Goal: Transaction & Acquisition: Book appointment/travel/reservation

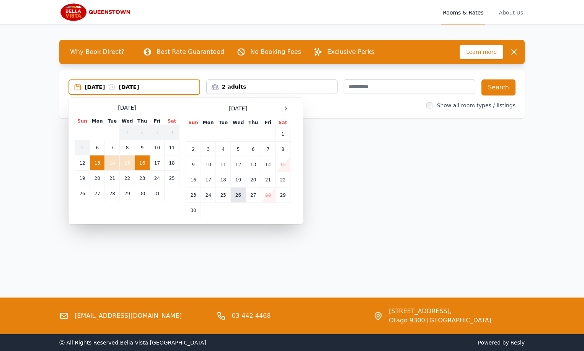
click at [238, 195] on td "26" at bounding box center [238, 195] width 15 height 15
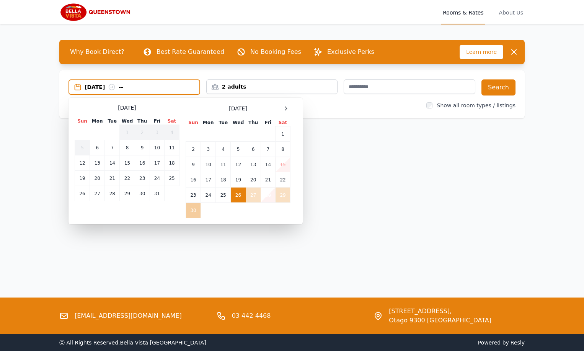
click at [190, 208] on td "30" at bounding box center [193, 210] width 15 height 15
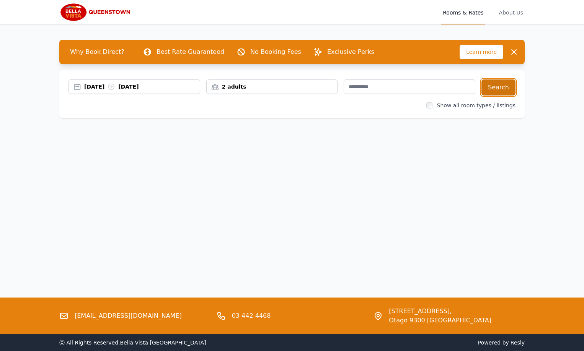
click at [498, 83] on button "Search" at bounding box center [498, 88] width 34 height 16
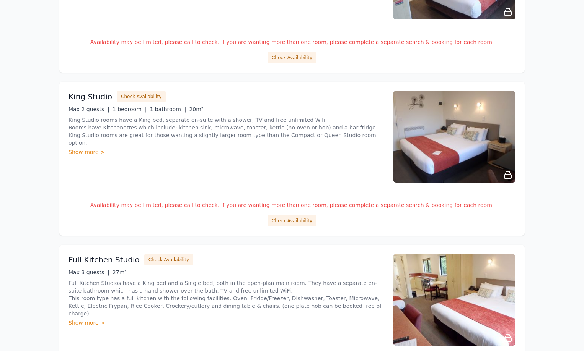
scroll to position [727, 0]
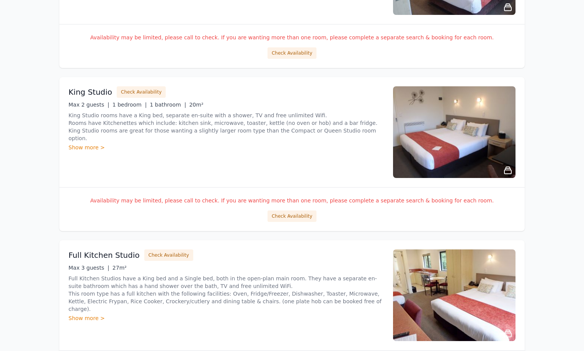
click at [89, 144] on div "Show more >" at bounding box center [225, 148] width 315 height 8
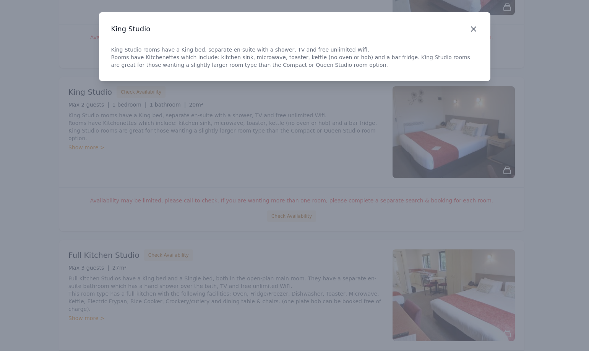
click at [475, 32] on icon "button" at bounding box center [473, 28] width 9 height 9
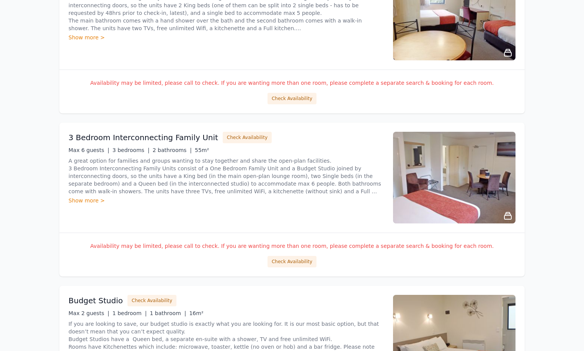
scroll to position [382, 0]
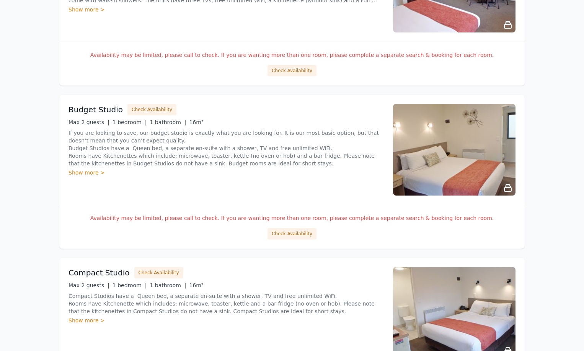
click at [87, 173] on div "Show more >" at bounding box center [225, 173] width 315 height 8
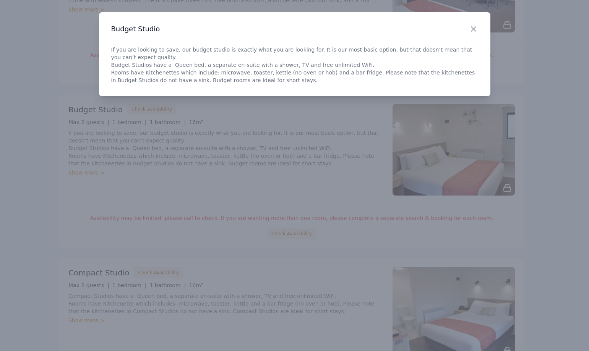
click at [468, 27] on h3 "Budget Studio" at bounding box center [294, 28] width 367 height 9
click at [474, 31] on icon "button" at bounding box center [473, 28] width 9 height 9
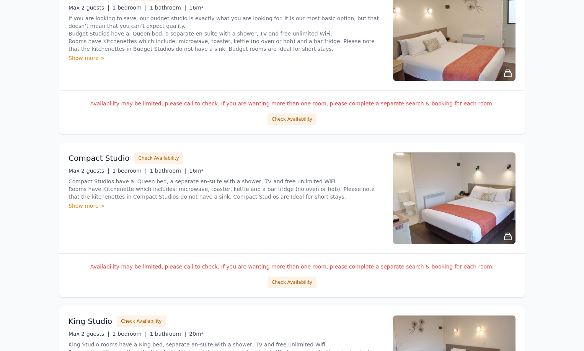
scroll to position [535, 0]
